Goal: Information Seeking & Learning: Learn about a topic

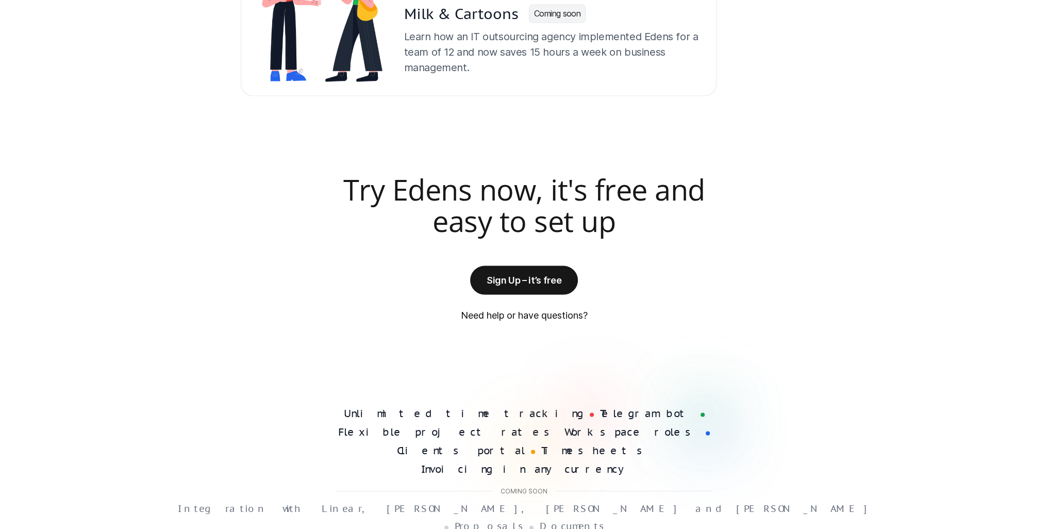
scroll to position [2576, 0]
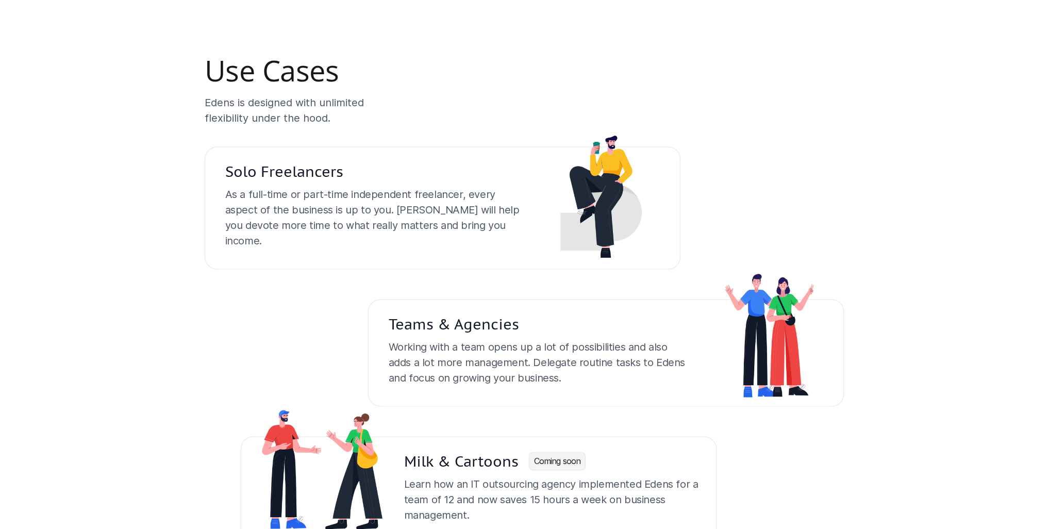
scroll to position [1995, 0]
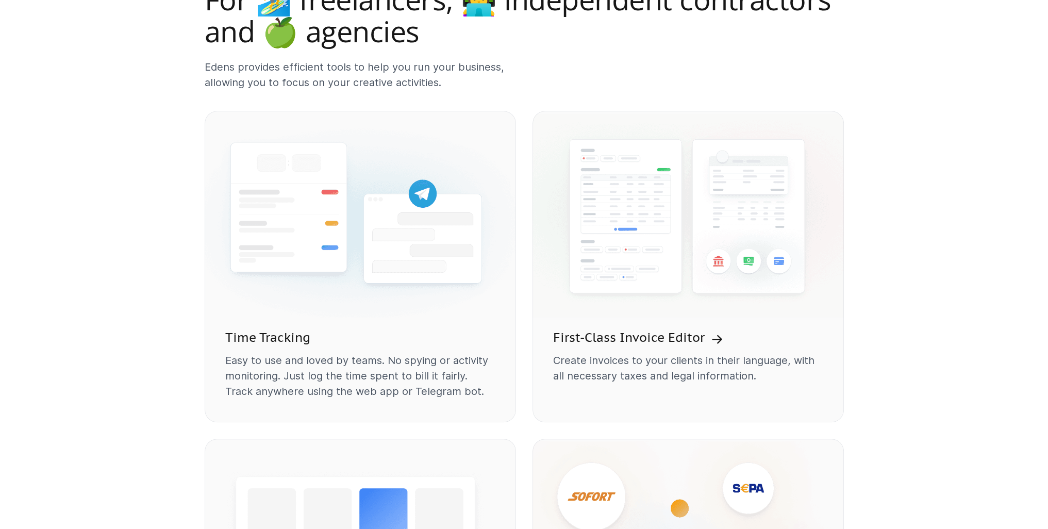
scroll to position [877, 0]
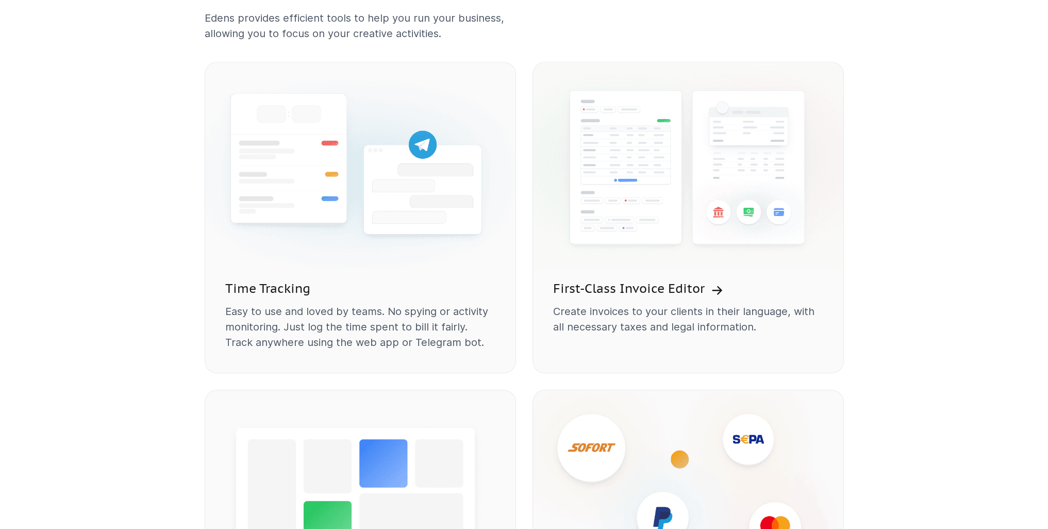
scroll to position [774, 0]
